Goal: Information Seeking & Learning: Learn about a topic

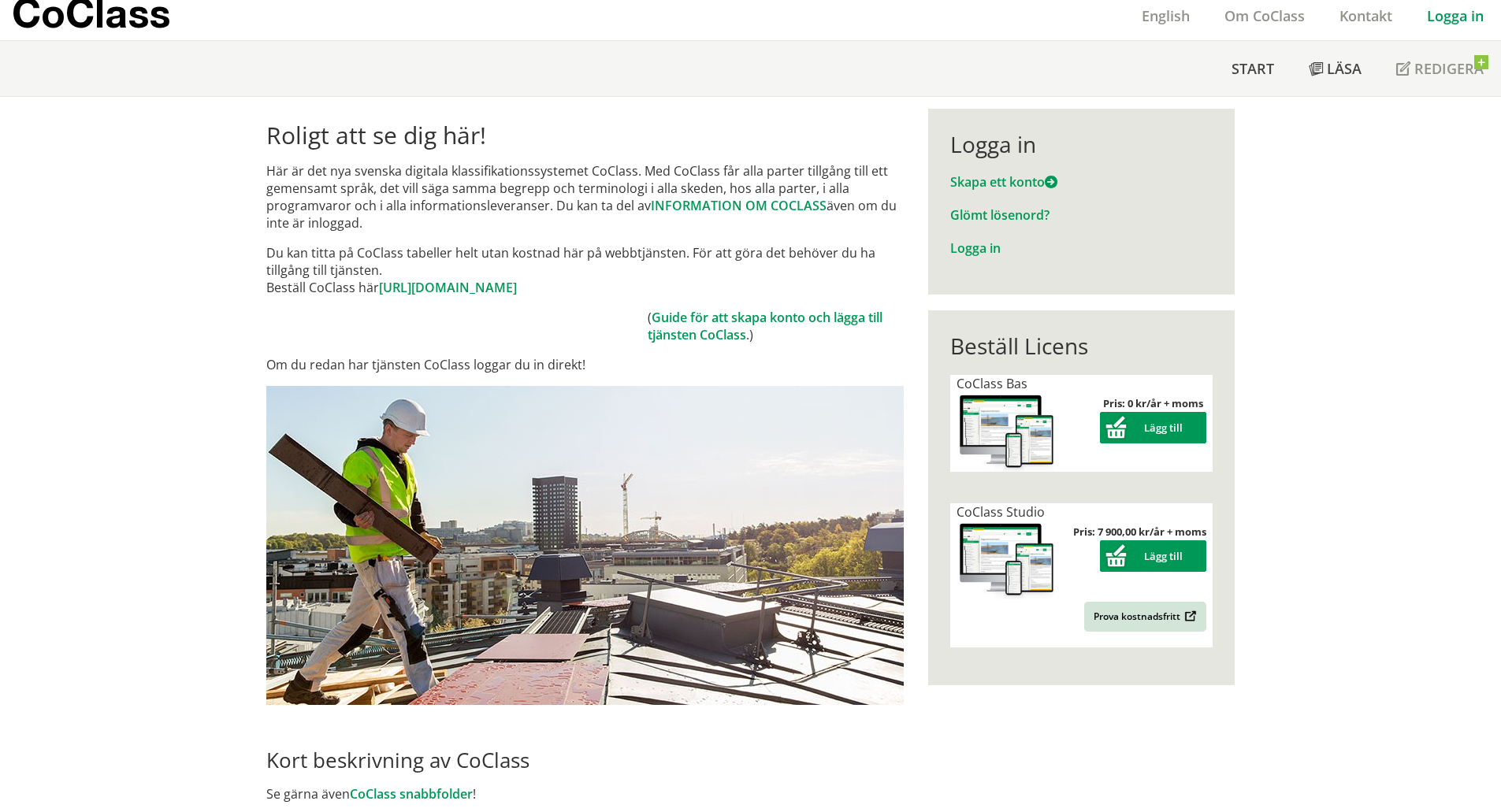
scroll to position [79, 0]
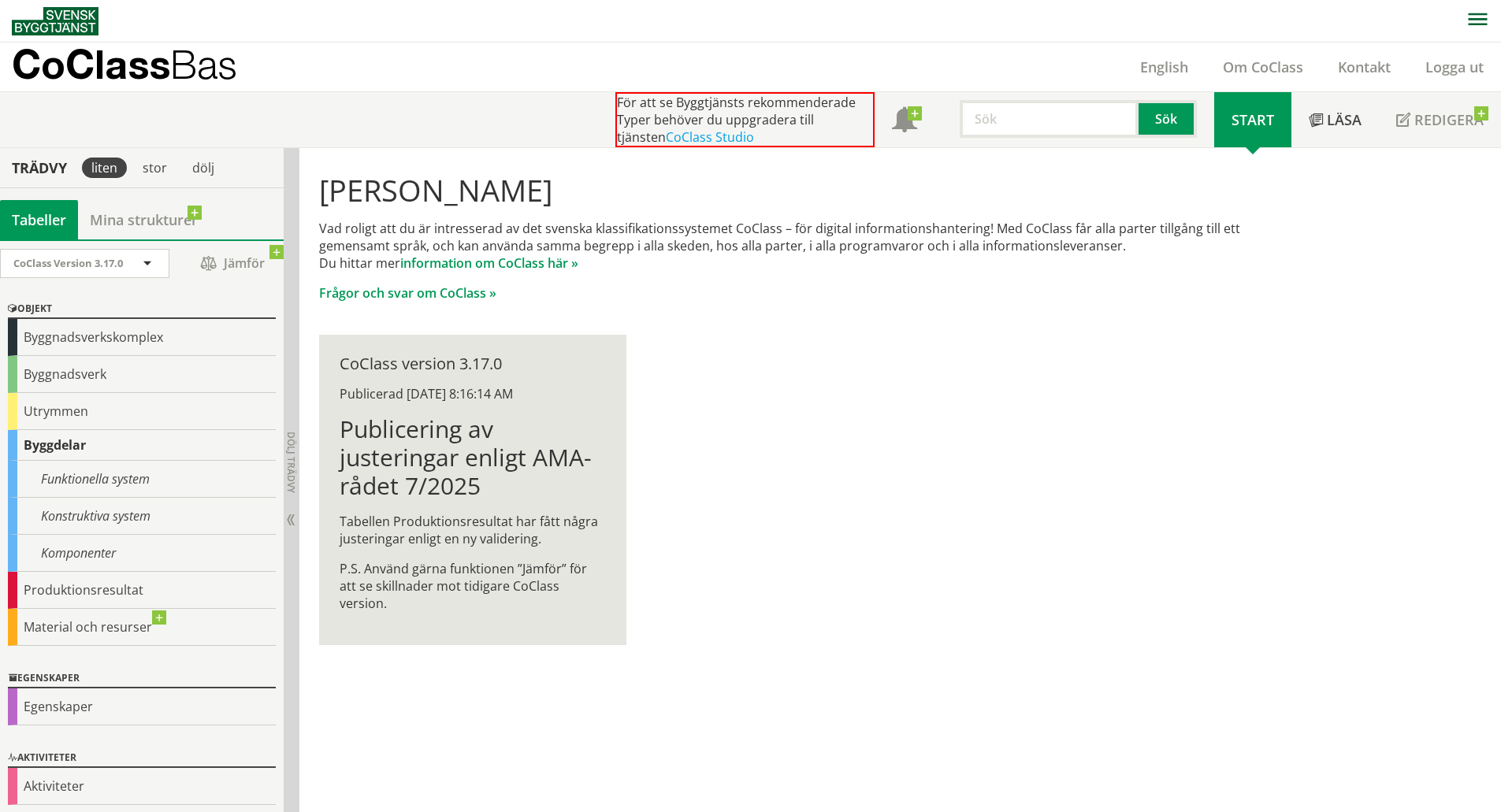
scroll to position [5, 0]
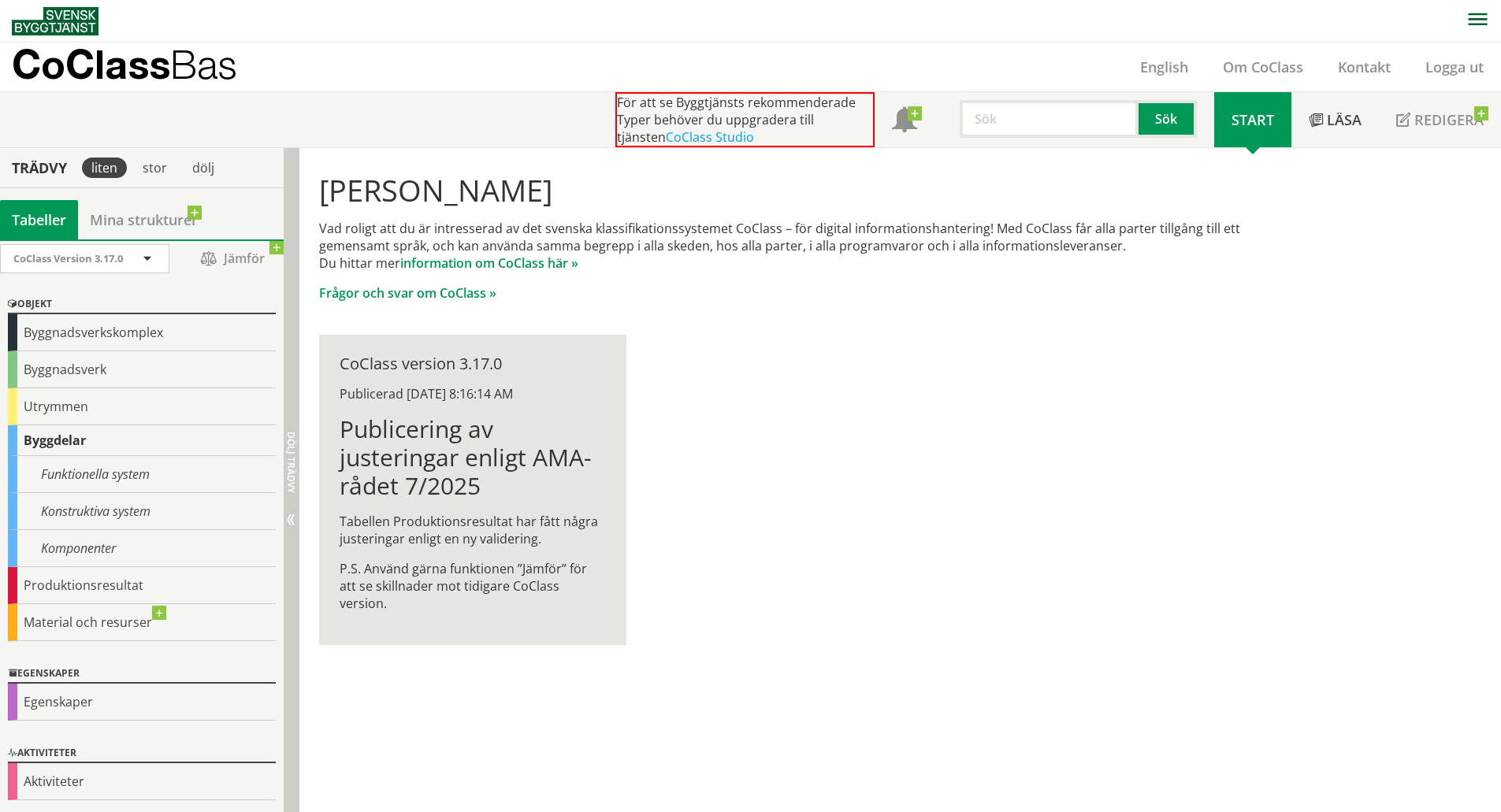
click at [291, 522] on span "Dölj trädvy Visa trädvy" at bounding box center [290, 520] width 13 height 13
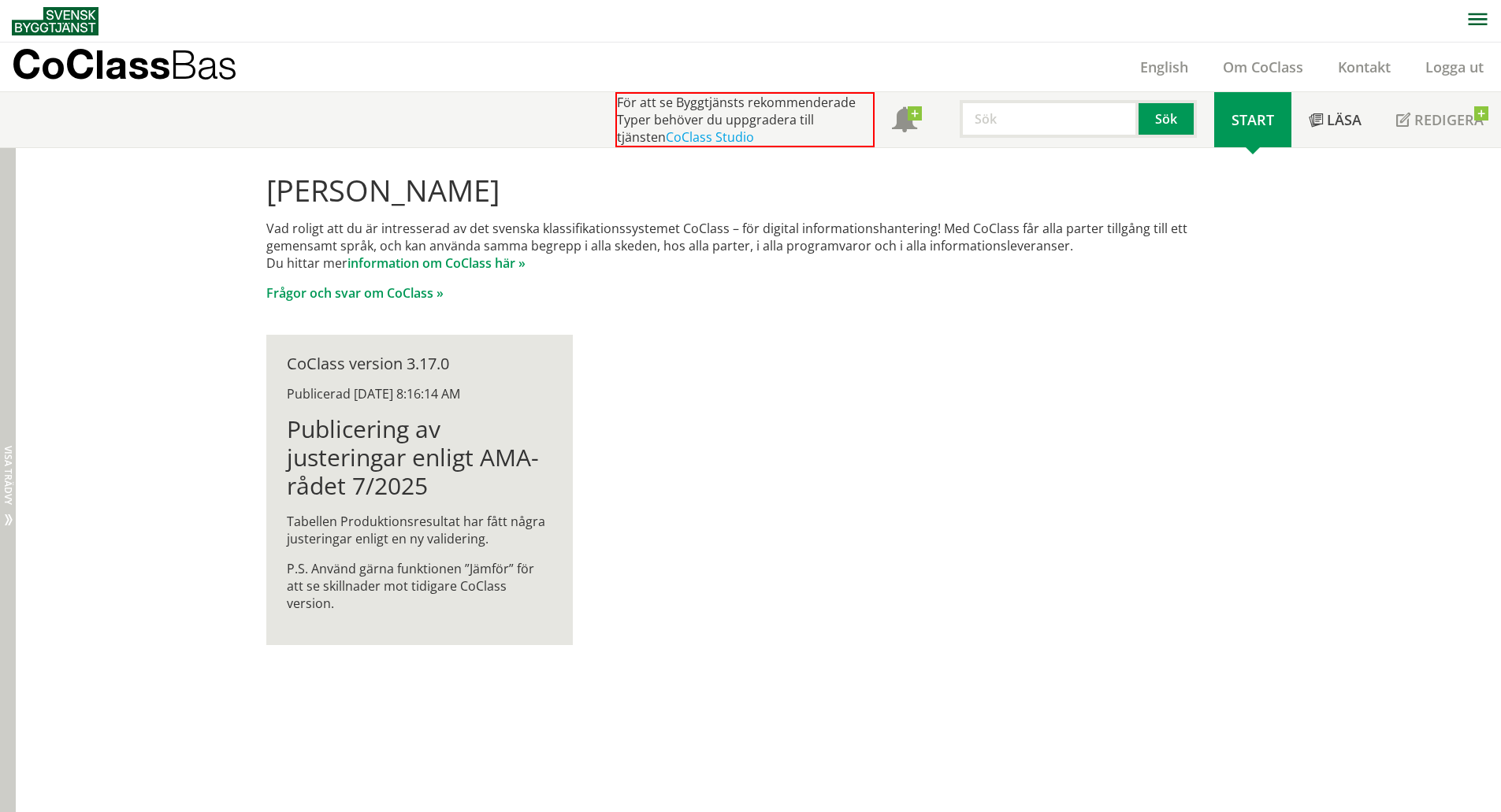
click at [11, 504] on span "Visa trädvy" at bounding box center [8, 475] width 10 height 59
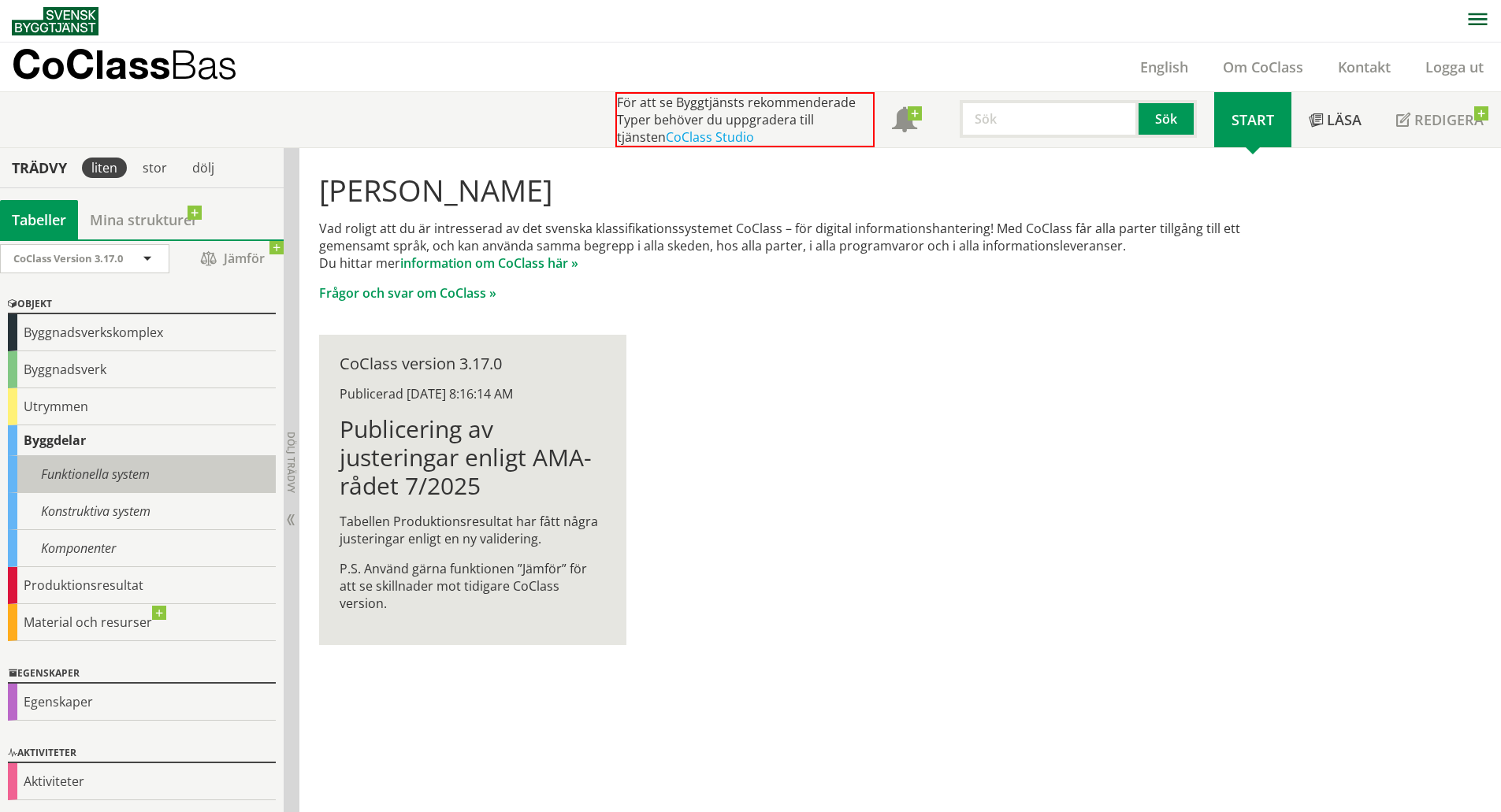
click at [71, 477] on div "Funktionella system" at bounding box center [141, 475] width 268 height 37
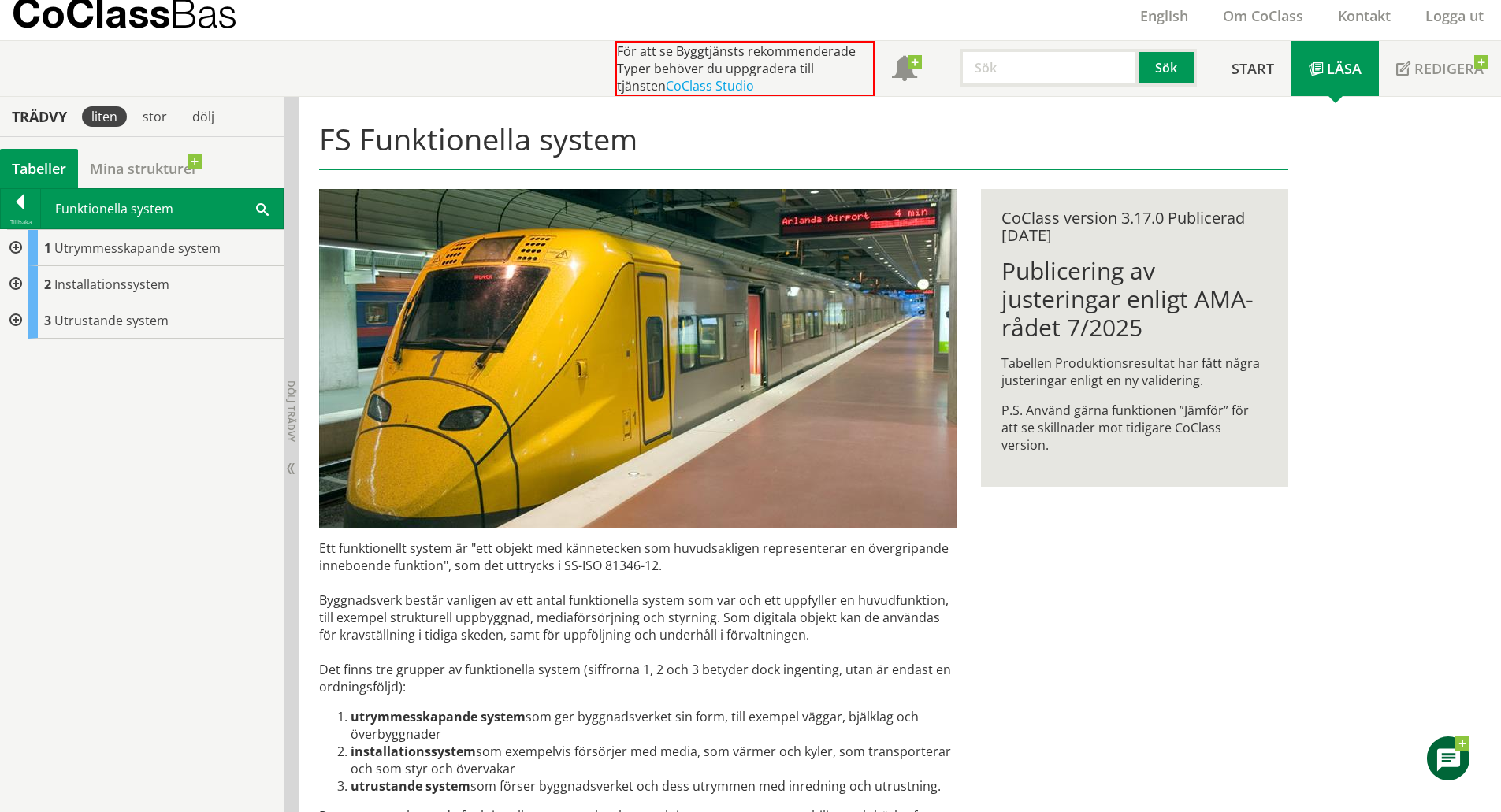
scroll to position [79, 0]
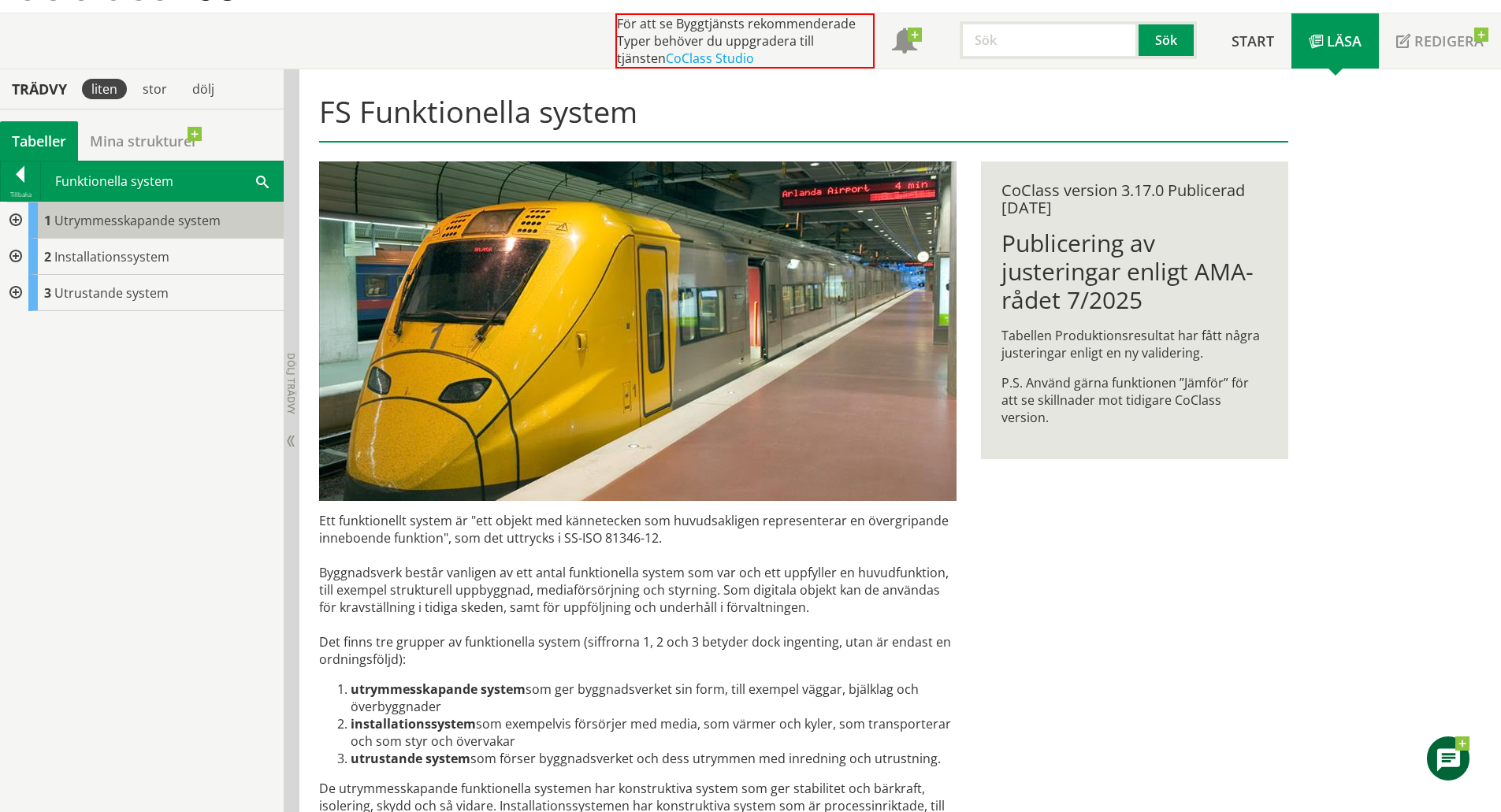
click at [116, 218] on span "Utrymmesskapande system" at bounding box center [138, 220] width 166 height 18
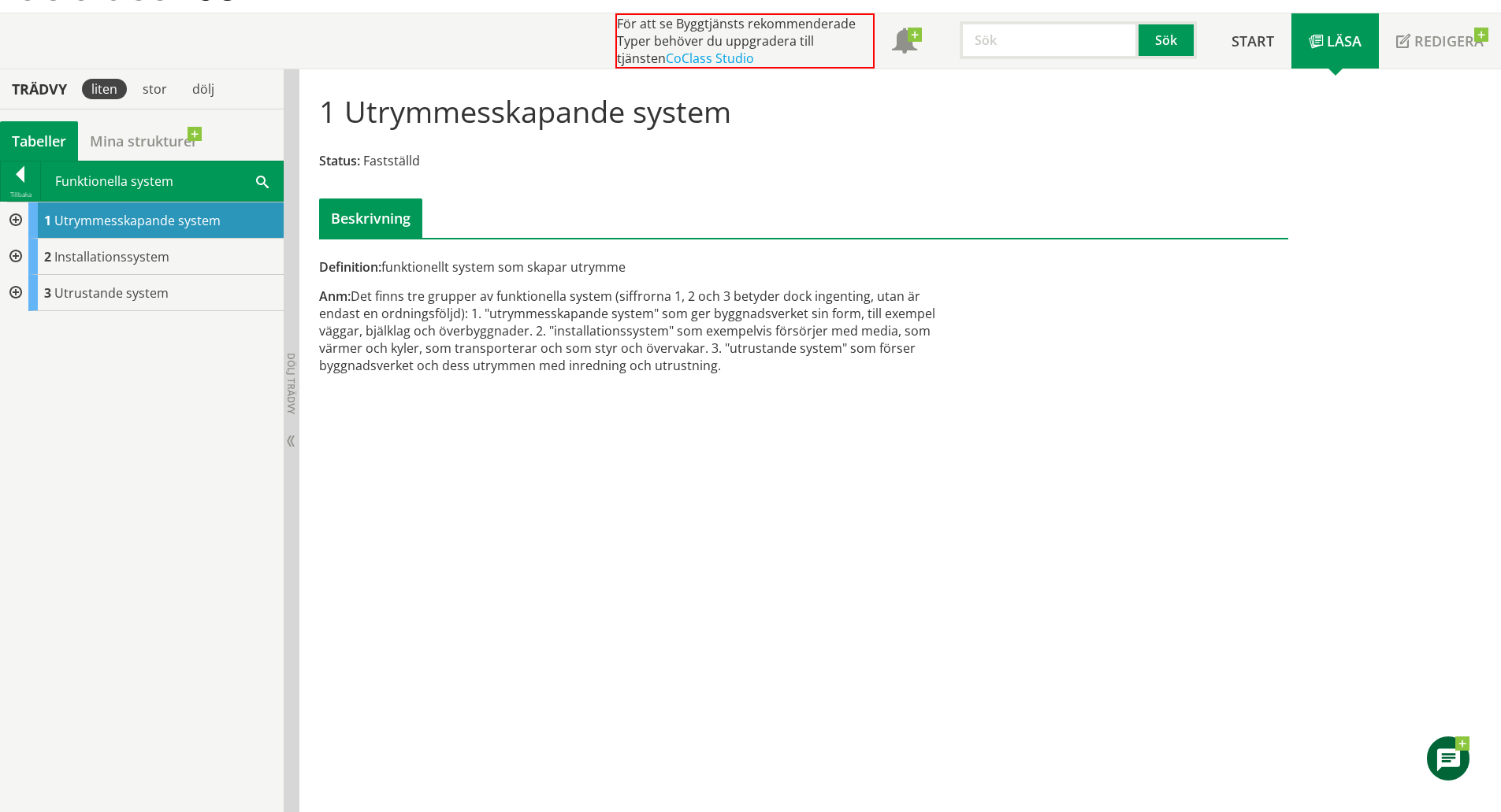
click at [11, 219] on div at bounding box center [14, 220] width 28 height 36
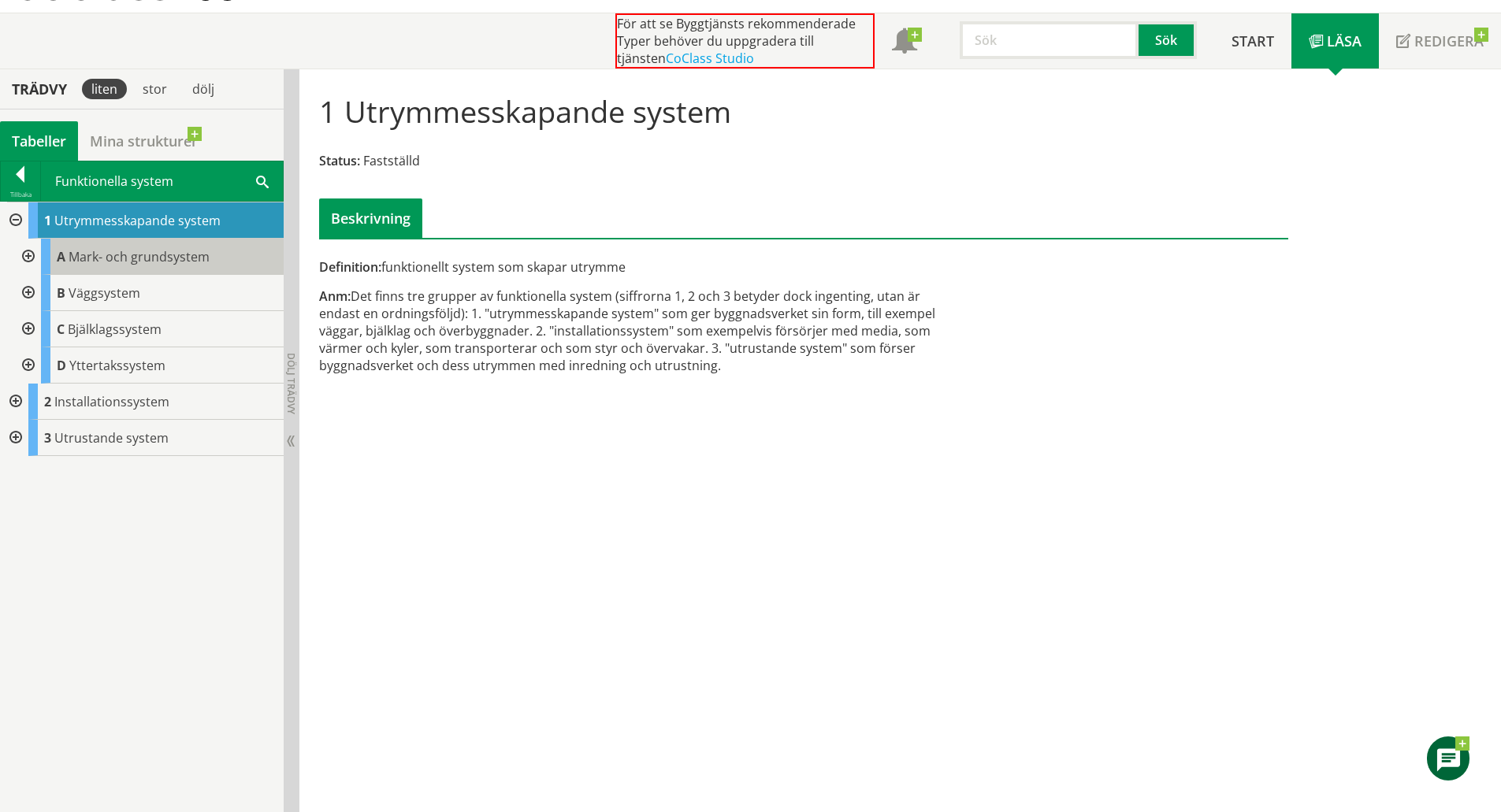
click at [105, 259] on span "Mark- och grundsystem" at bounding box center [138, 256] width 141 height 18
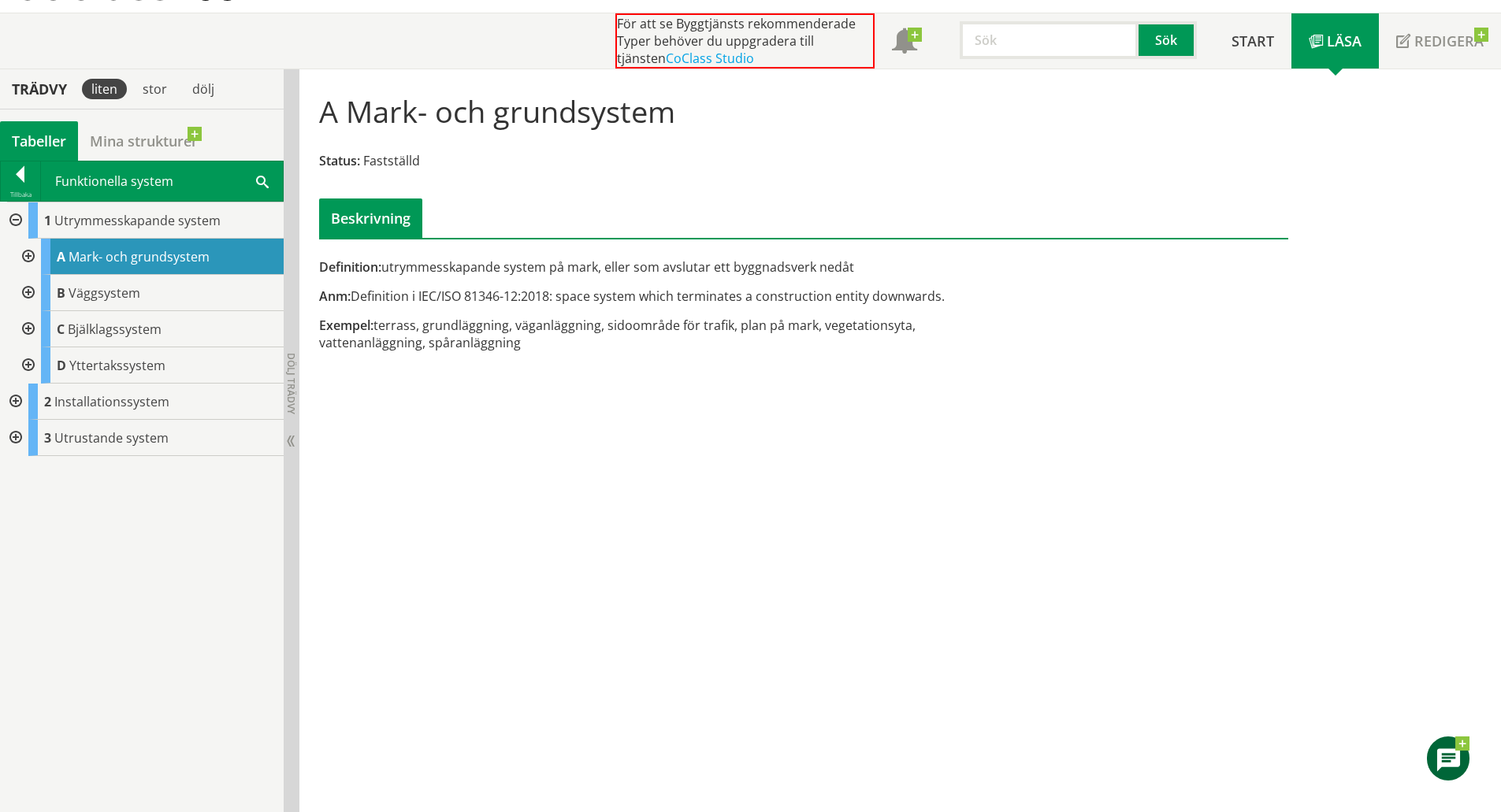
click at [28, 255] on div at bounding box center [26, 256] width 28 height 36
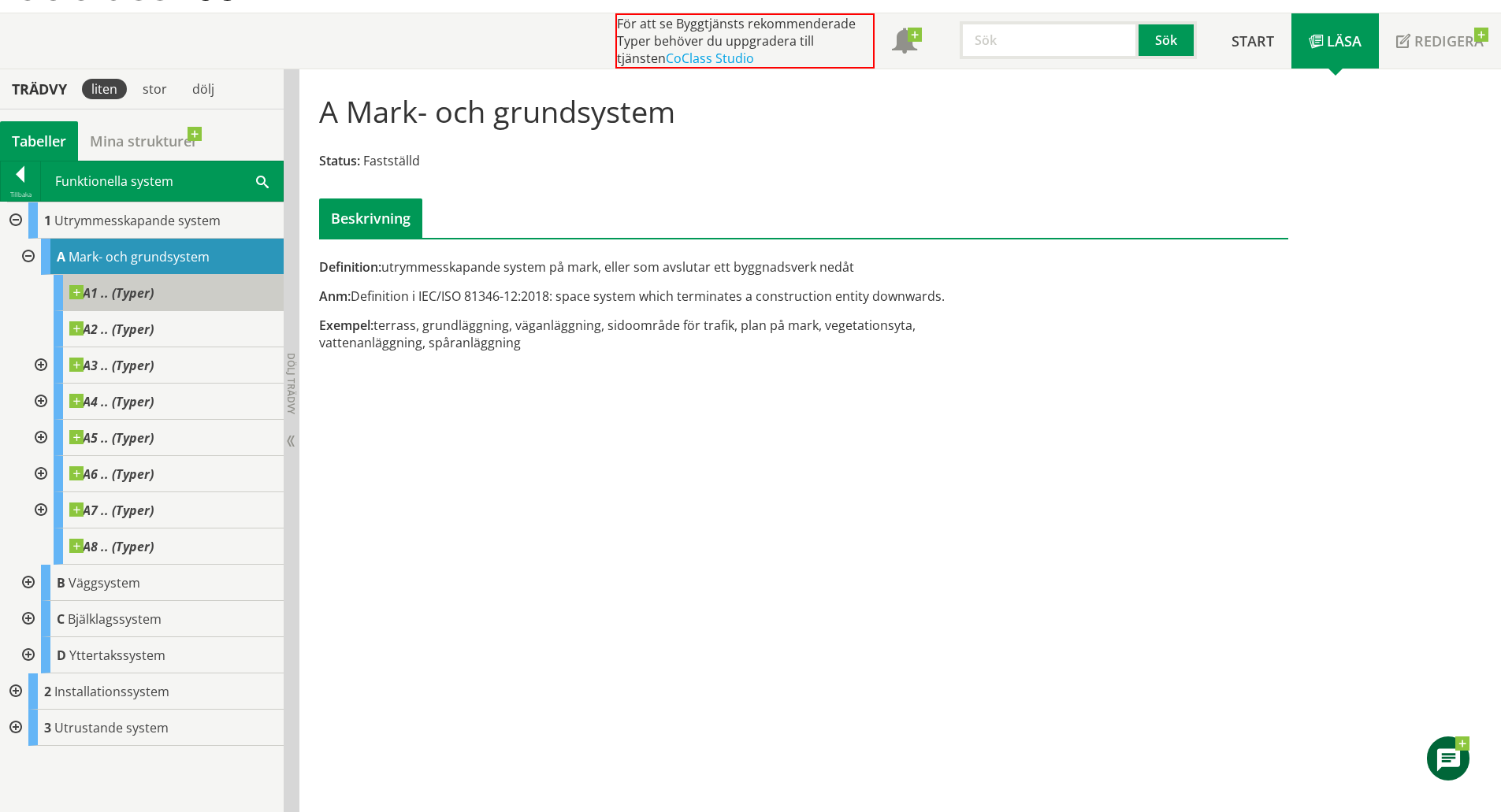
click at [154, 285] on span at bounding box center [154, 285] width 0 height 0
click at [142, 289] on span "A1 .. (Typer)" at bounding box center [111, 292] width 84 height 16
